Goal: Information Seeking & Learning: Learn about a topic

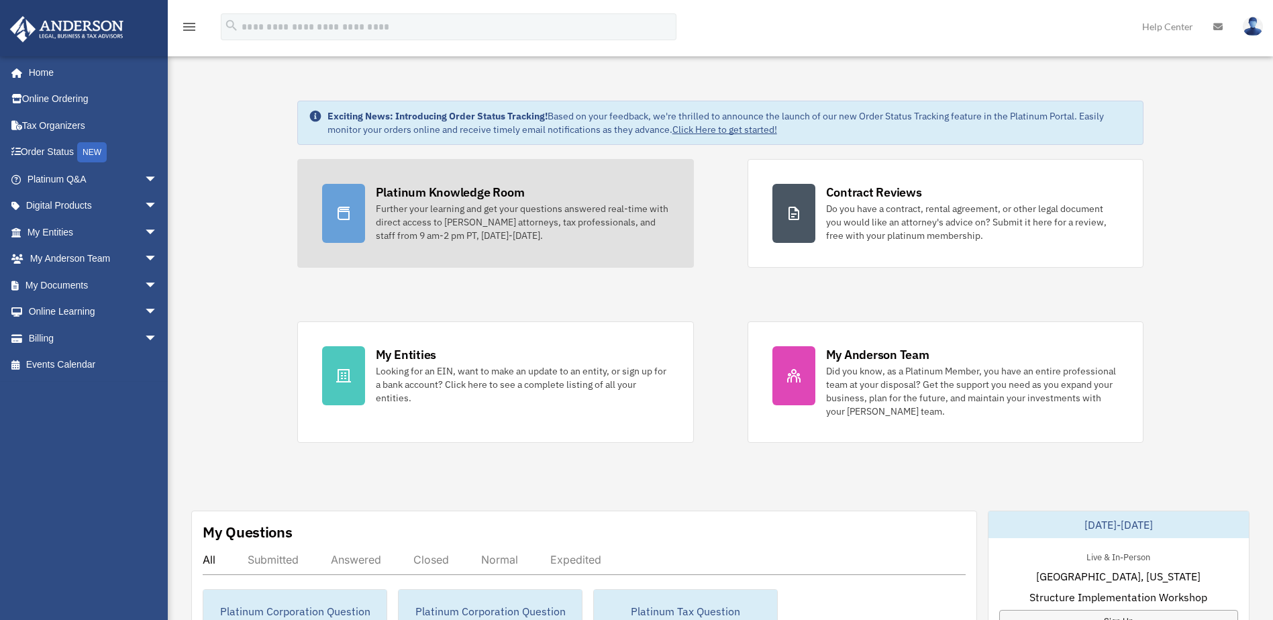
click at [432, 189] on div "Platinum Knowledge Room" at bounding box center [450, 192] width 149 height 17
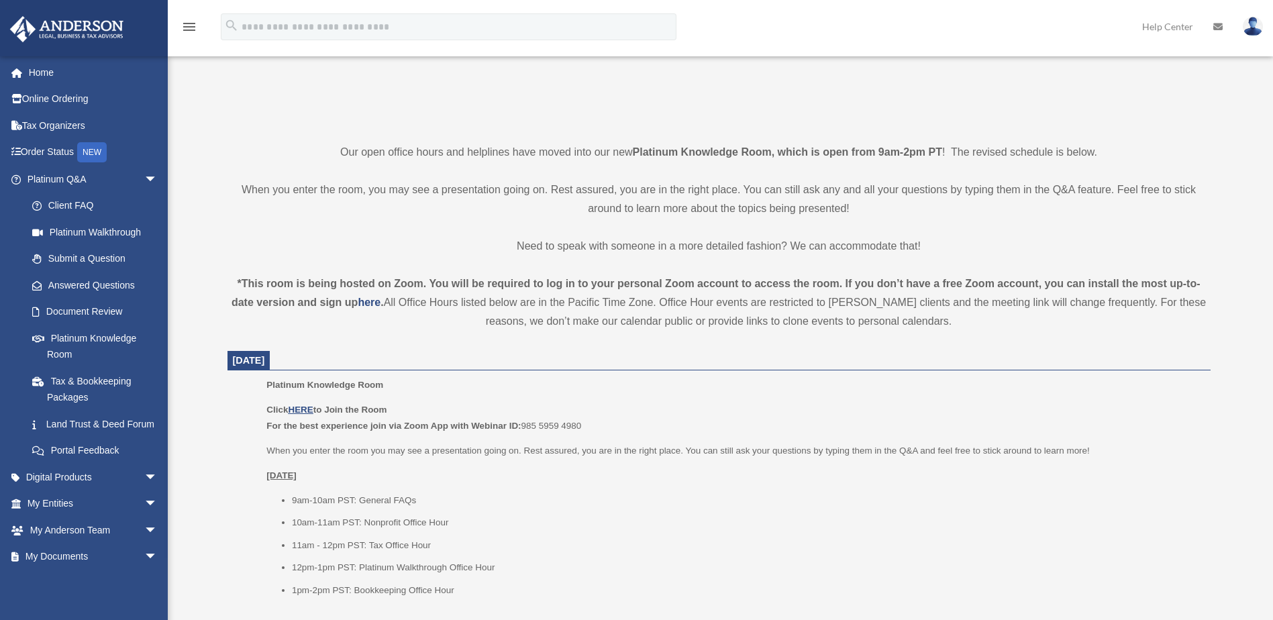
scroll to position [268, 0]
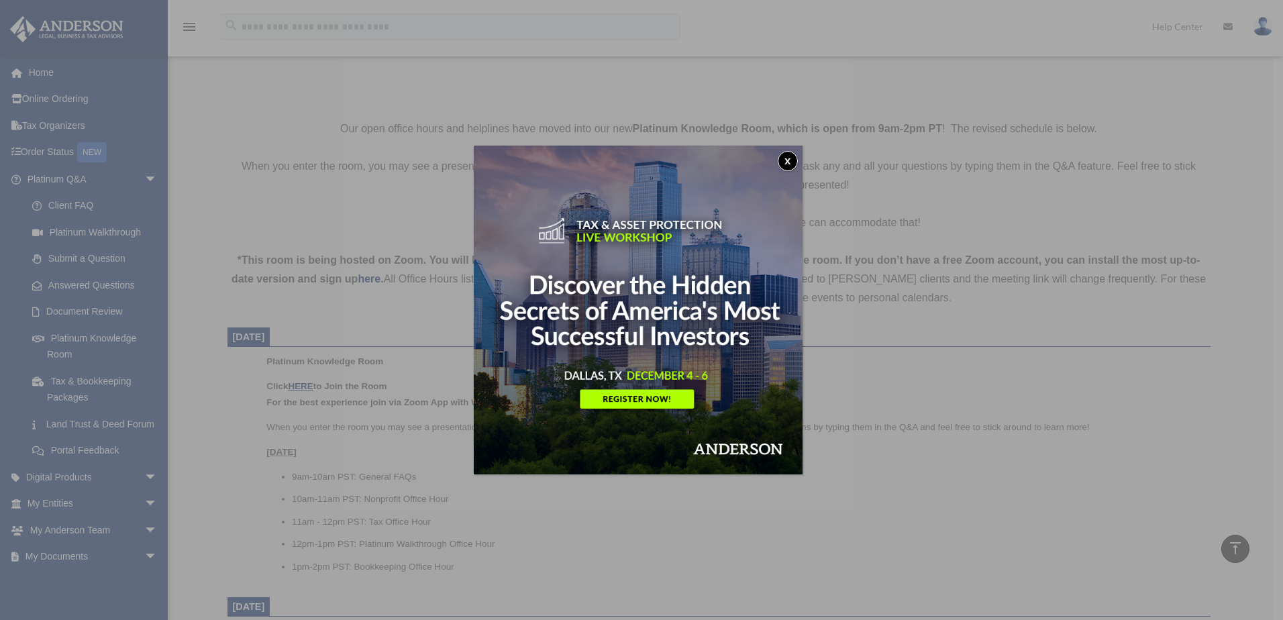
click at [796, 162] on button "x" at bounding box center [788, 161] width 20 height 20
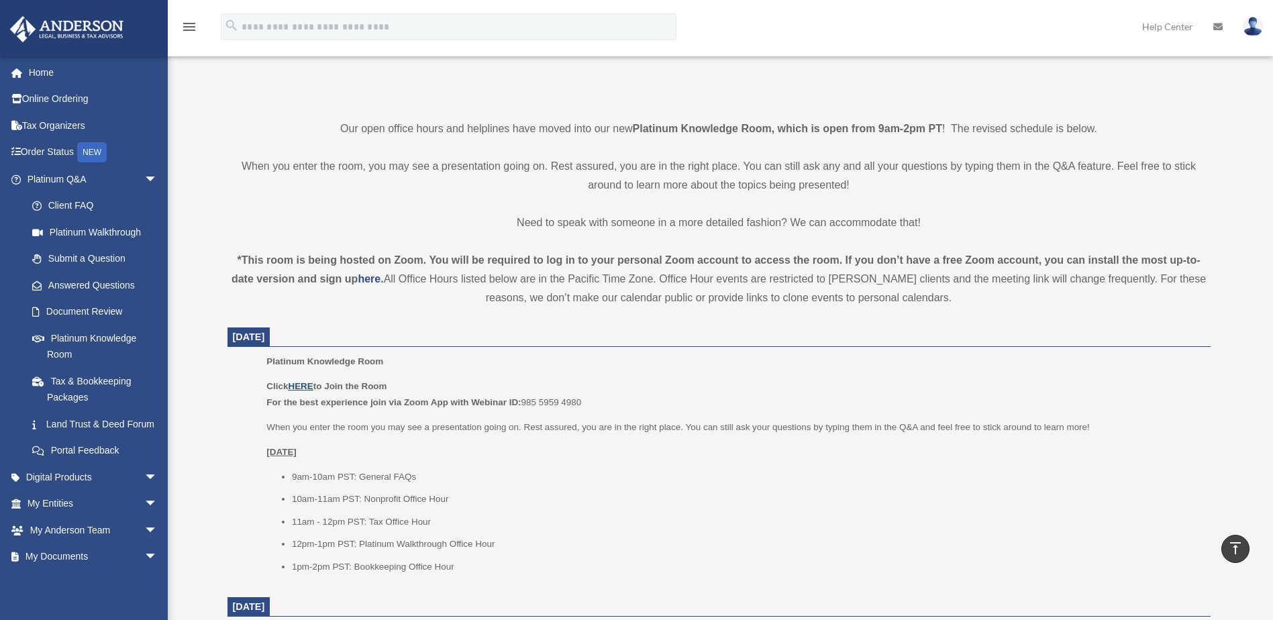
click at [301, 385] on u "HERE" at bounding box center [300, 386] width 25 height 10
